Goal: Task Accomplishment & Management: Use online tool/utility

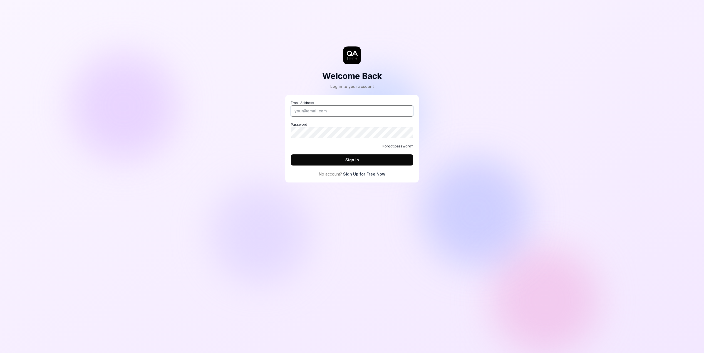
click at [336, 109] on input "Email Address" at bounding box center [352, 110] width 122 height 11
type input "[EMAIL_ADDRESS][DOMAIN_NAME]"
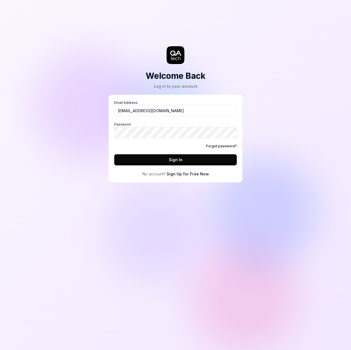
click at [198, 174] on link "Sign Up for Free Now" at bounding box center [187, 174] width 42 height 6
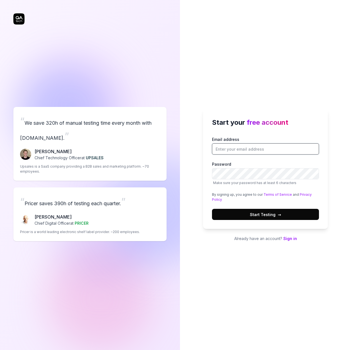
click at [231, 146] on input "Email address" at bounding box center [265, 148] width 107 height 11
type input "[EMAIL_ADDRESS][DOMAIN_NAME]"
click at [263, 218] on button "Start Testing →" at bounding box center [265, 214] width 107 height 11
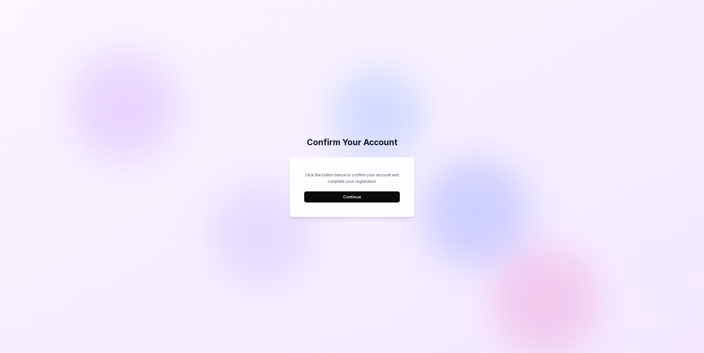
click at [347, 193] on button "Continue" at bounding box center [352, 196] width 96 height 11
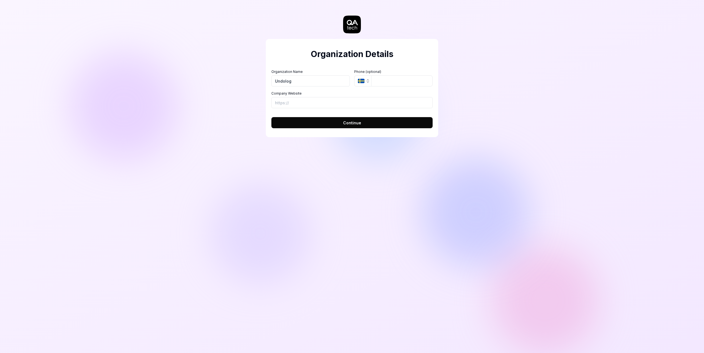
type input "Undolog"
type input "https://undolog.com"
click at [347, 123] on span "Continue" at bounding box center [352, 123] width 18 height 6
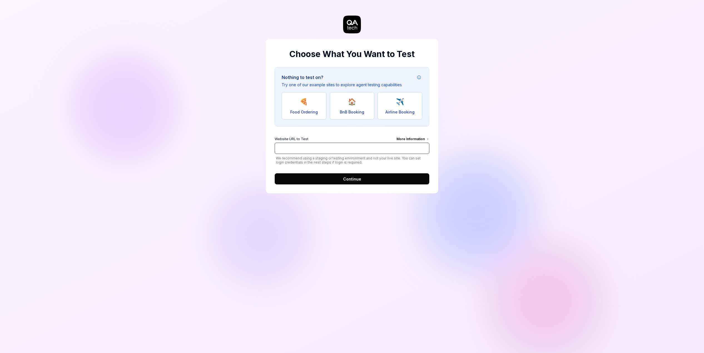
click at [330, 150] on input "Website URL to Test More Information" at bounding box center [352, 148] width 155 height 11
type input "https://wpbones.com"
click at [349, 180] on span "Continue" at bounding box center [352, 179] width 18 height 6
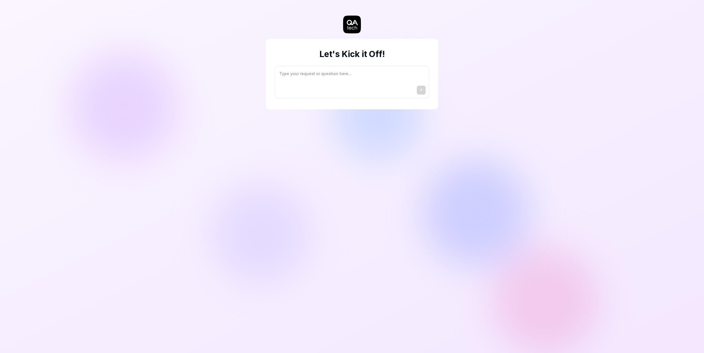
type textarea "*"
type textarea "I"
type textarea "*"
type textarea "I"
type textarea "*"
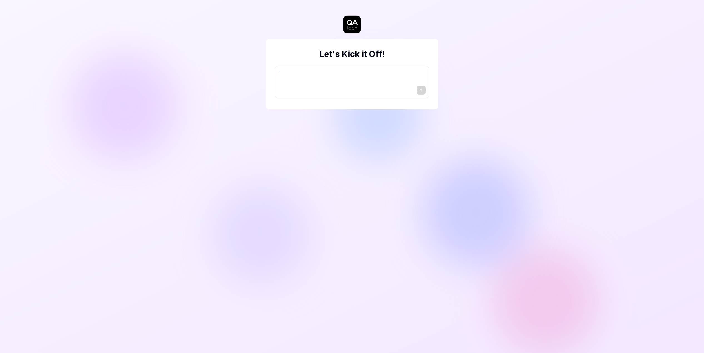
type textarea "I w"
type textarea "*"
type textarea "I wa"
type textarea "*"
type textarea "I wan"
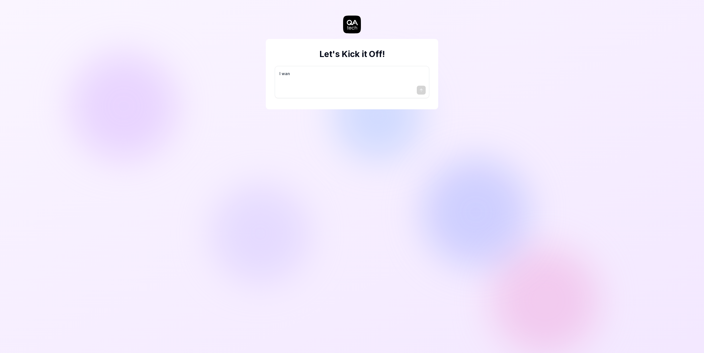
type textarea "*"
type textarea "I want"
type textarea "*"
type textarea "I want"
type textarea "*"
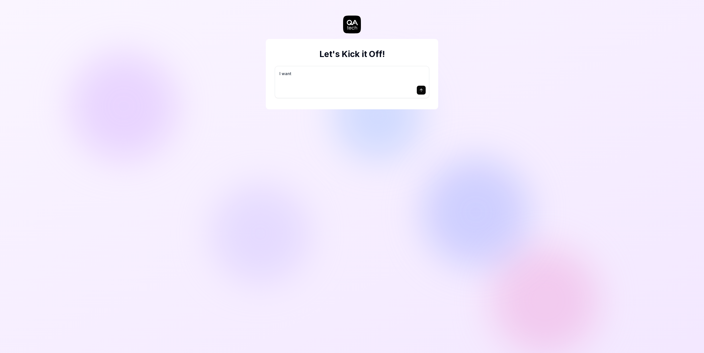
type textarea "I want a"
type textarea "*"
type textarea "I want a"
type textarea "*"
type textarea "I want a g"
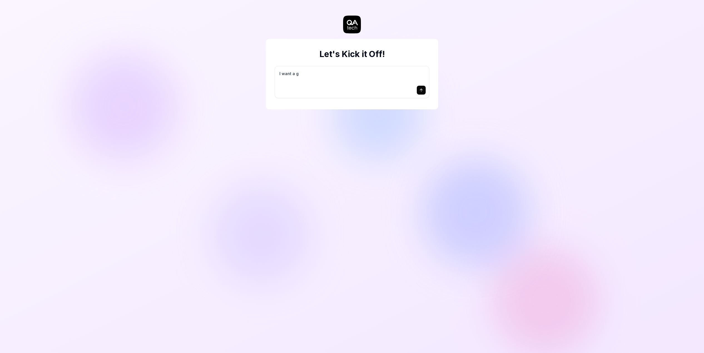
type textarea "*"
type textarea "I want a go"
type textarea "*"
type textarea "I want a goo"
type textarea "*"
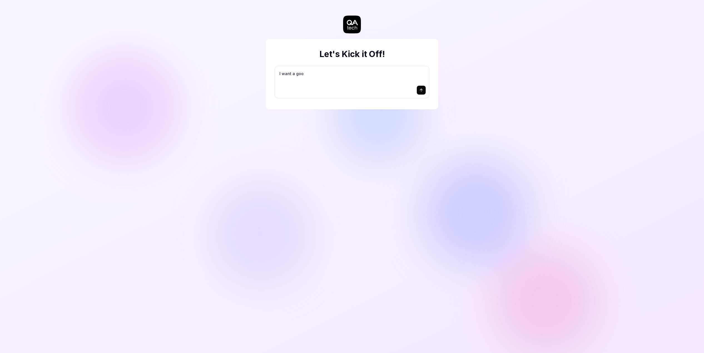
type textarea "I want a good"
type textarea "*"
type textarea "I want a good"
type textarea "*"
type textarea "I want a good t"
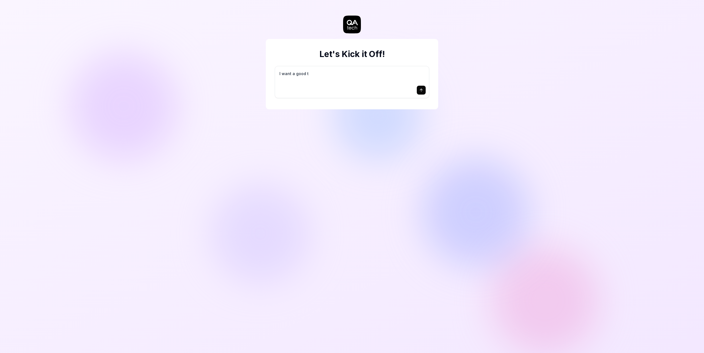
type textarea "*"
type textarea "I want a good te"
type textarea "*"
type textarea "I want a good tes"
type textarea "*"
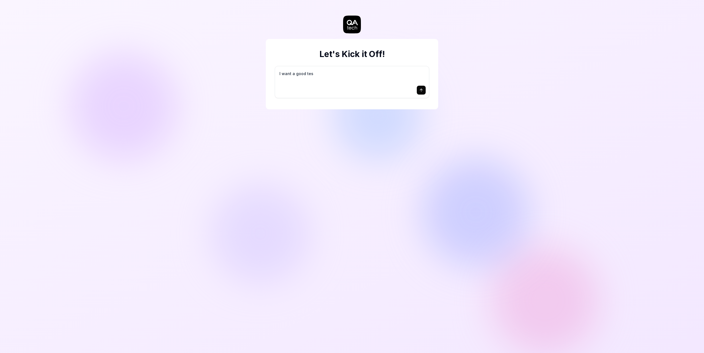
type textarea "I want a good test"
type textarea "*"
type textarea "I want a good test"
type textarea "*"
type textarea "I want a good test s"
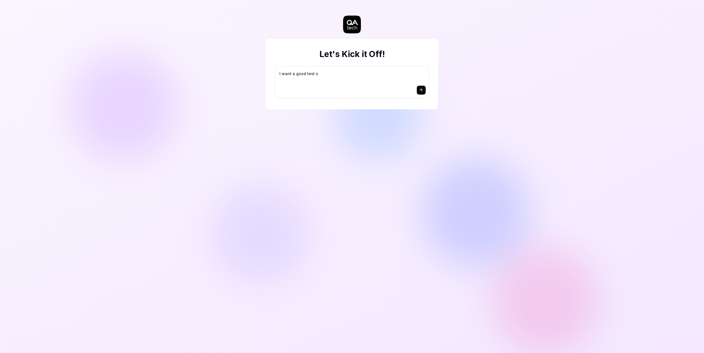
type textarea "*"
type textarea "I want a good test se"
type textarea "*"
type textarea "I want a good test set"
type textarea "*"
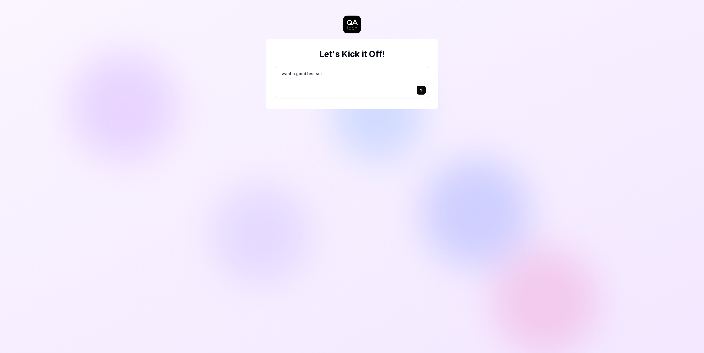
type textarea "I want a good test setu"
type textarea "*"
type textarea "I want a good test setup"
type textarea "*"
type textarea "I want a good test setup"
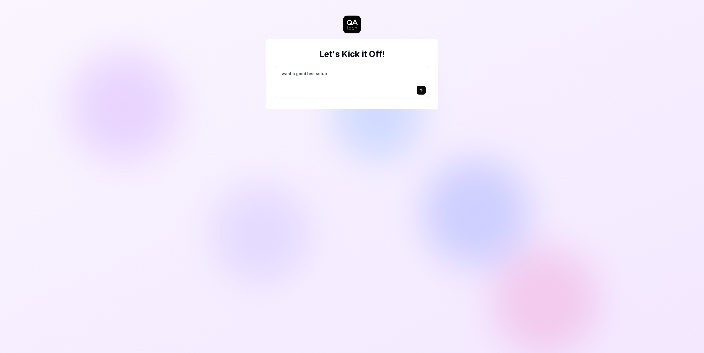
type textarea "*"
type textarea "I want a good test setup f"
type textarea "*"
type textarea "I want a good test setup fo"
type textarea "*"
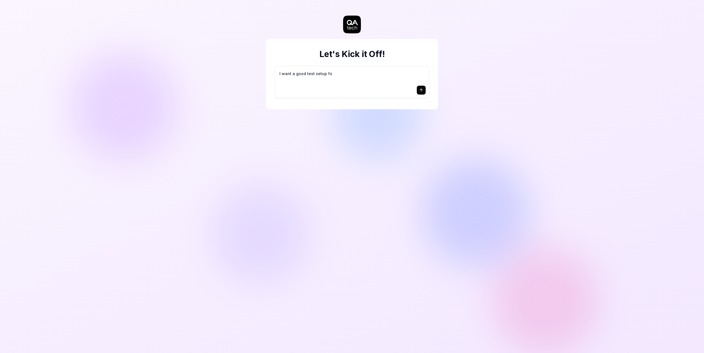
type textarea "I want a good test setup for"
type textarea "*"
type textarea "I want a good test setup for"
type textarea "*"
type textarea "I want a good test setup for m"
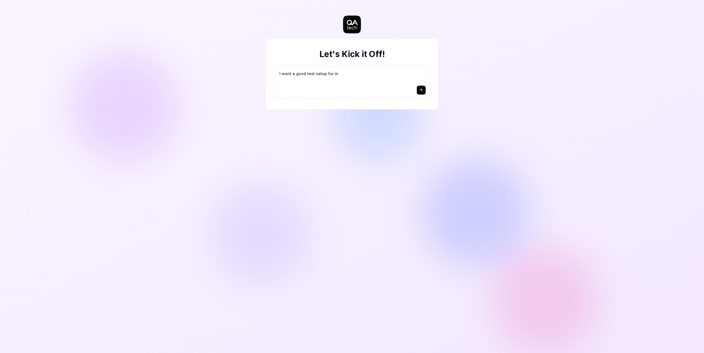
type textarea "*"
type textarea "I want a good test setup for my"
type textarea "*"
type textarea "I want a good test setup for my"
type textarea "*"
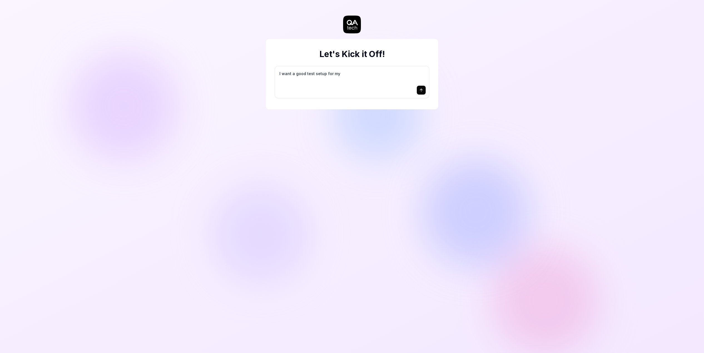
type textarea "I want a good test setup for my s"
type textarea "*"
type textarea "I want a good test setup for my si"
type textarea "*"
type textarea "I want a good test setup for my sit"
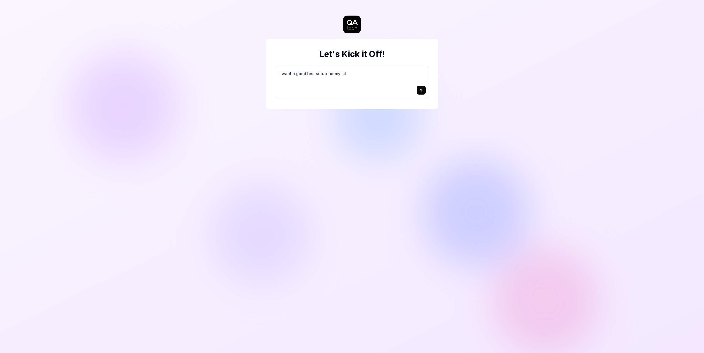
type textarea "*"
type textarea "I want a good test setup for my site"
type textarea "*"
type textarea "I want a good test setup for my site"
type textarea "*"
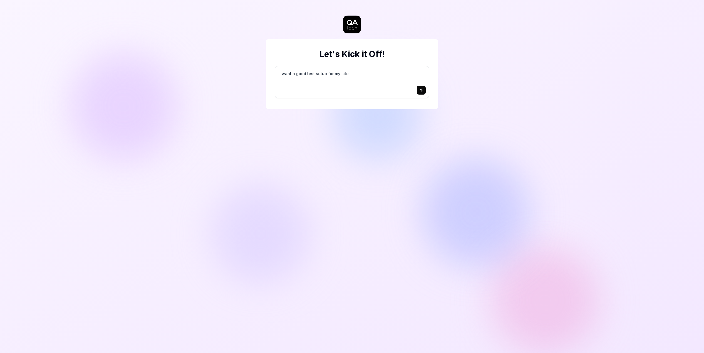
type textarea "I want a good test setup for my site -"
type textarea "*"
type textarea "I want a good test setup for my site -"
type textarea "*"
type textarea "I want a good test setup for my site - h"
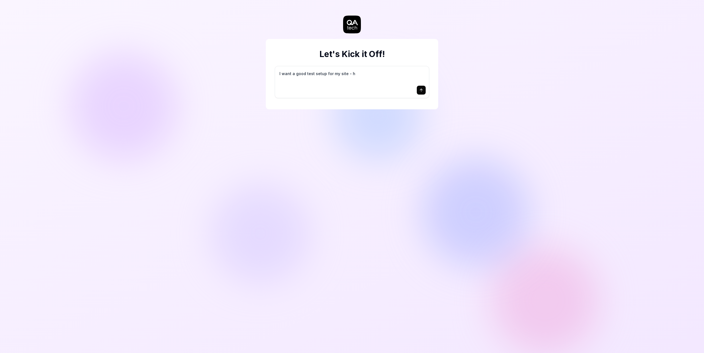
type textarea "*"
type textarea "I want a good test setup for my site - he"
type textarea "*"
type textarea "I want a good test setup for my site - hel"
type textarea "*"
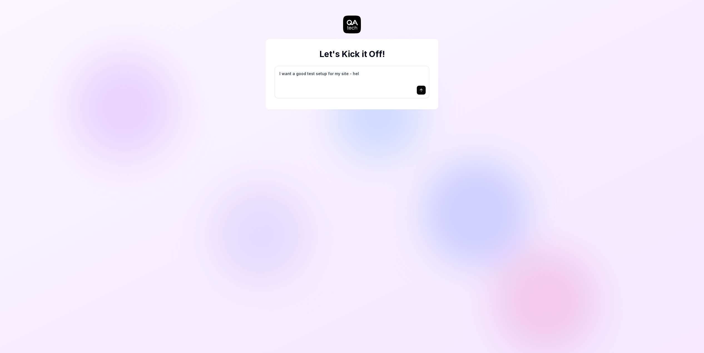
type textarea "I want a good test setup for my site - help"
type textarea "*"
type textarea "I want a good test setup for my site - help"
type textarea "*"
type textarea "I want a good test setup for my site - help m"
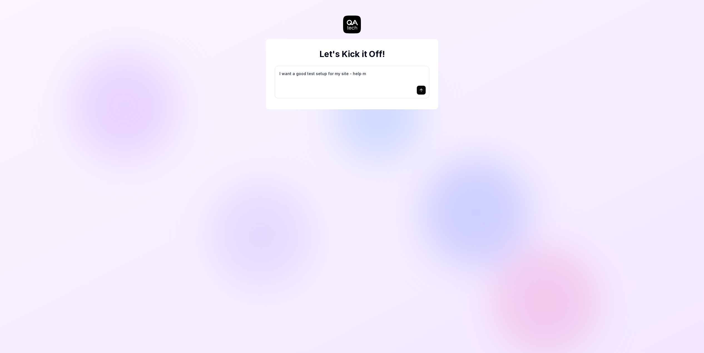
type textarea "*"
type textarea "I want a good test setup for my site - help me"
type textarea "*"
type textarea "I want a good test setup for my site - help me"
type textarea "*"
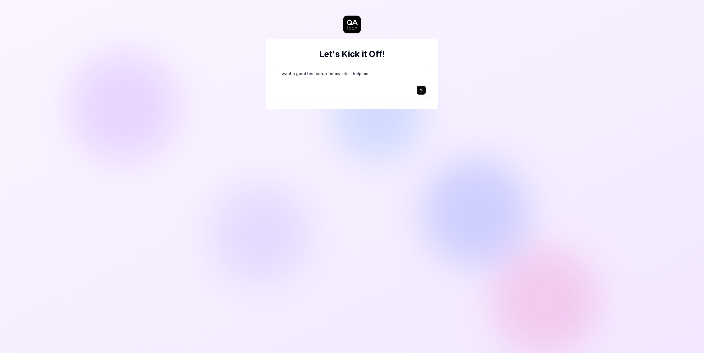
type textarea "I want a good test setup for my site - help me c"
type textarea "*"
type textarea "I want a good test setup for my site - help me cr"
type textarea "*"
type textarea "I want a good test setup for my site - help me cre"
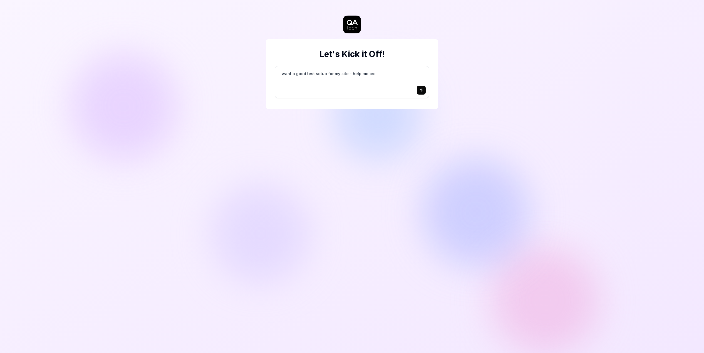
type textarea "*"
type textarea "I want a good test setup for my site - help me crea"
type textarea "*"
type textarea "I want a good test setup for my site - help me creat"
type textarea "*"
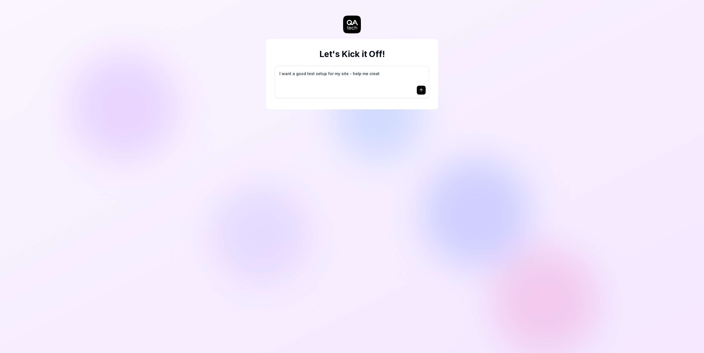
type textarea "I want a good test setup for my site - help me create"
type textarea "*"
type textarea "I want a good test setup for my site - help me create"
type textarea "*"
type textarea "I want a good test setup for my site - help me create t"
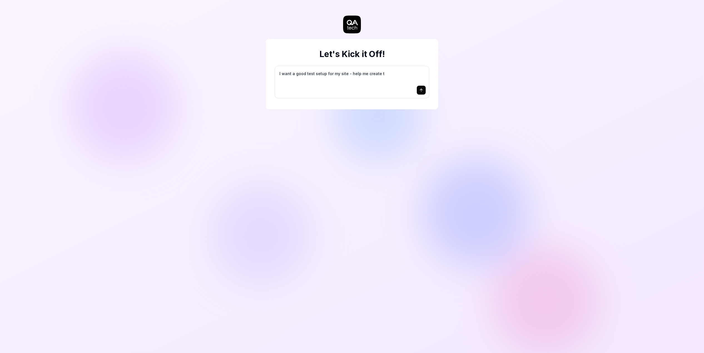
type textarea "*"
type textarea "I want a good test setup for my site - help me create th"
type textarea "*"
type textarea "I want a good test setup for my site - help me create the"
type textarea "*"
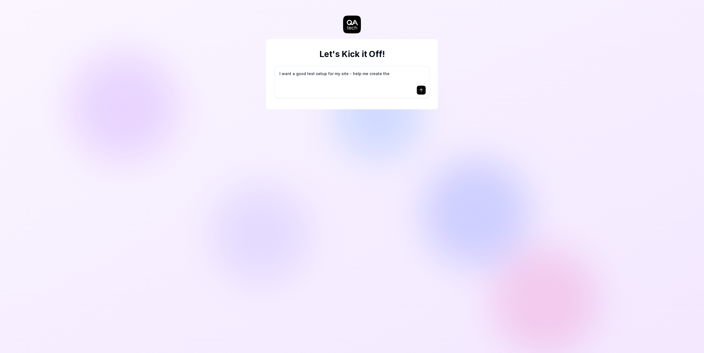
type textarea "I want a good test setup for my site - help me create the"
type textarea "*"
type textarea "I want a good test setup for my site - help me create the f"
type textarea "*"
type textarea "I want a good test setup for my site - help me create the fi"
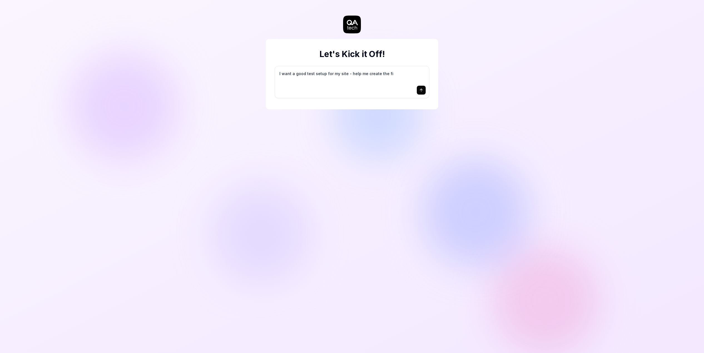
type textarea "*"
type textarea "I want a good test setup for my site - help me create the fir"
type textarea "*"
type textarea "I want a good test setup for my site - help me create the firs"
type textarea "*"
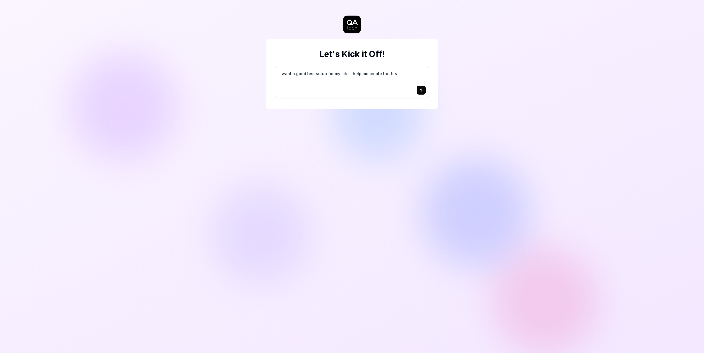
type textarea "I want a good test setup for my site - help me create the first"
type textarea "*"
type textarea "I want a good test setup for my site - help me create the first"
type textarea "*"
type textarea "I want a good test setup for my site - help me create the first 3"
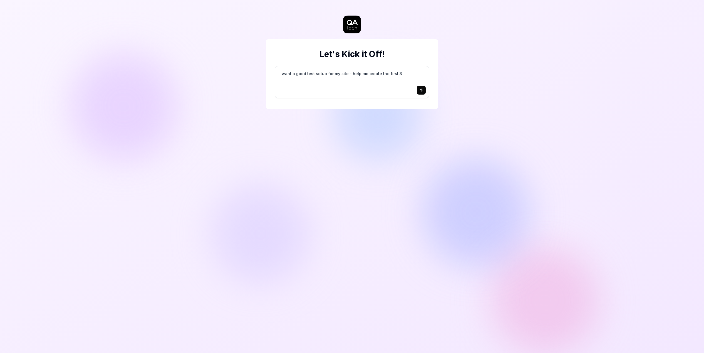
type textarea "*"
type textarea "I want a good test setup for my site - help me create the first 3-"
type textarea "*"
type textarea "I want a good test setup for my site - help me create the first 3-5"
type textarea "*"
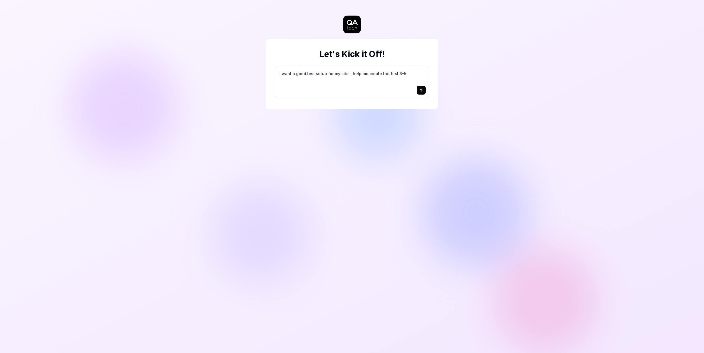
type textarea "I want a good test setup for my site - help me create the first 3-5"
type textarea "*"
type textarea "I want a good test setup for my site - help me create the first 3-5 t"
type textarea "*"
type textarea "I want a good test setup for my site - help me create the first 3-5 te"
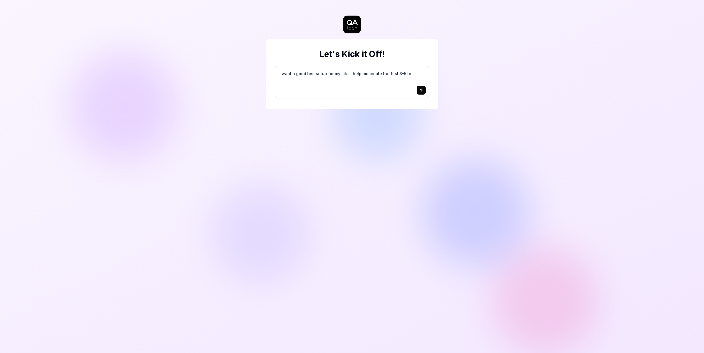
type textarea "*"
type textarea "I want a good test setup for my site - help me create the first 3-5 tes"
type textarea "*"
type textarea "I want a good test setup for my site - help me create the first 3-5 test"
type textarea "*"
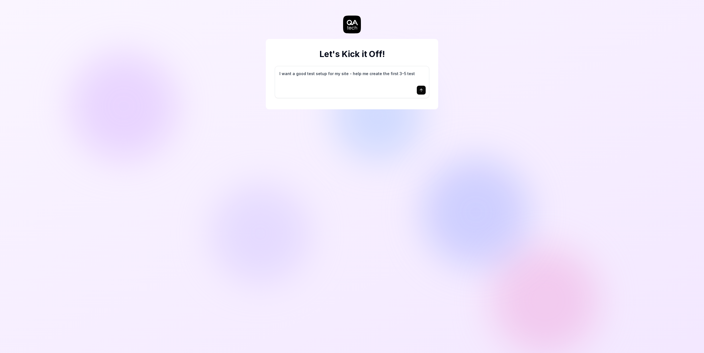
type textarea "I want a good test setup for my site - help me create the first 3-5 test"
type textarea "*"
type textarea "I want a good test setup for my site - help me create the first 3-5 test c"
type textarea "*"
type textarea "I want a good test setup for my site - help me create the first 3-5 test ca"
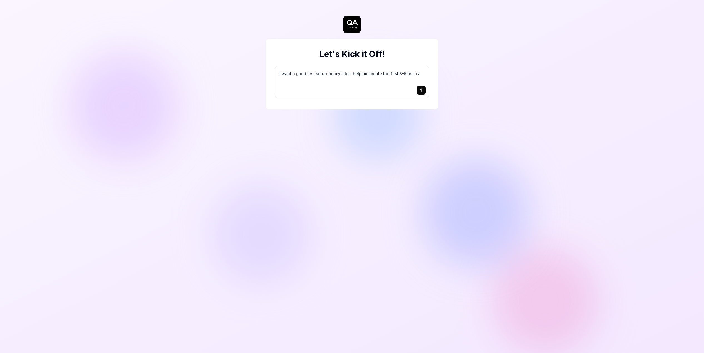
type textarea "*"
type textarea "I want a good test setup for my site - help me create the first 3-5 test cas"
type textarea "*"
type textarea "I want a good test setup for my site - help me create the first 3-5 test case"
type textarea "*"
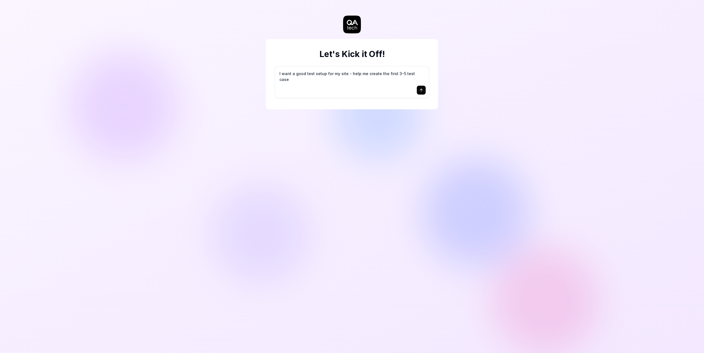
type textarea "I want a good test setup for my site - help me create the first 3-5 test cases"
click at [421, 90] on icon "submit" at bounding box center [421, 89] width 3 height 1
type textarea "*"
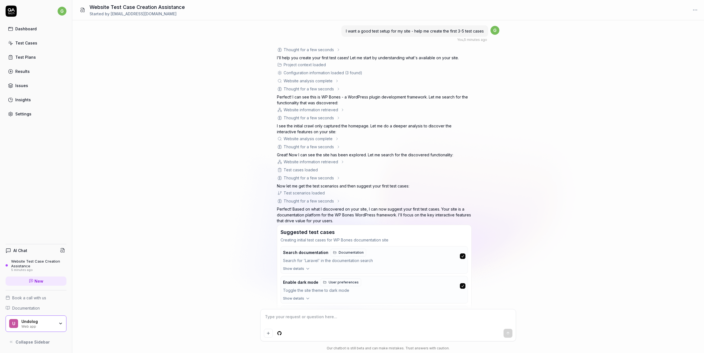
scroll to position [53, 0]
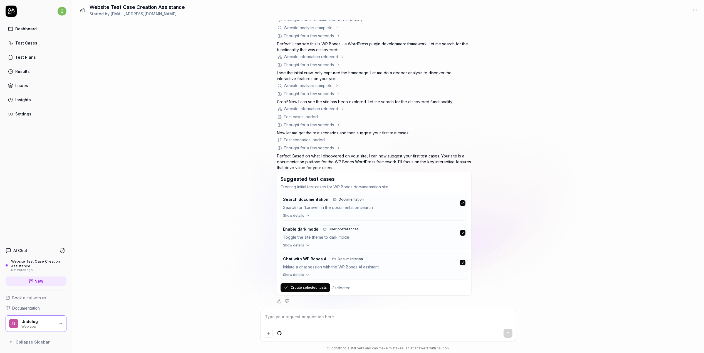
drag, startPoint x: 309, startPoint y: 288, endPoint x: 304, endPoint y: 288, distance: 4.2
click at [309, 288] on button "Create selected tests" at bounding box center [306, 287] width 50 height 9
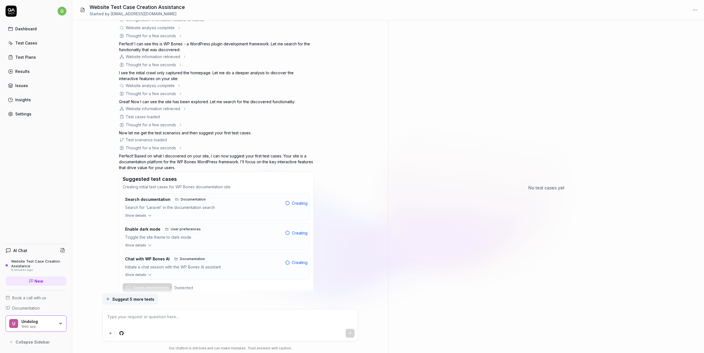
scroll to position [69, 0]
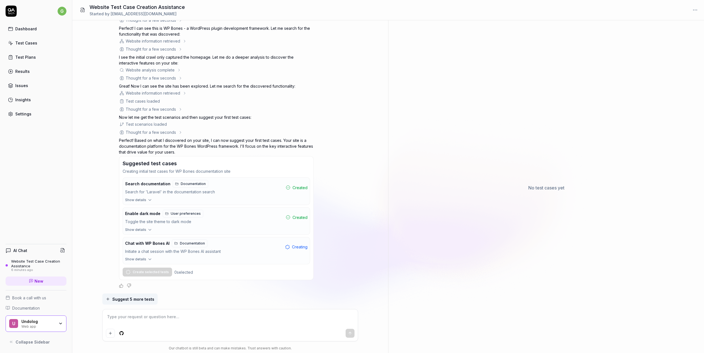
type textarea "*"
